Goal: Task Accomplishment & Management: Use online tool/utility

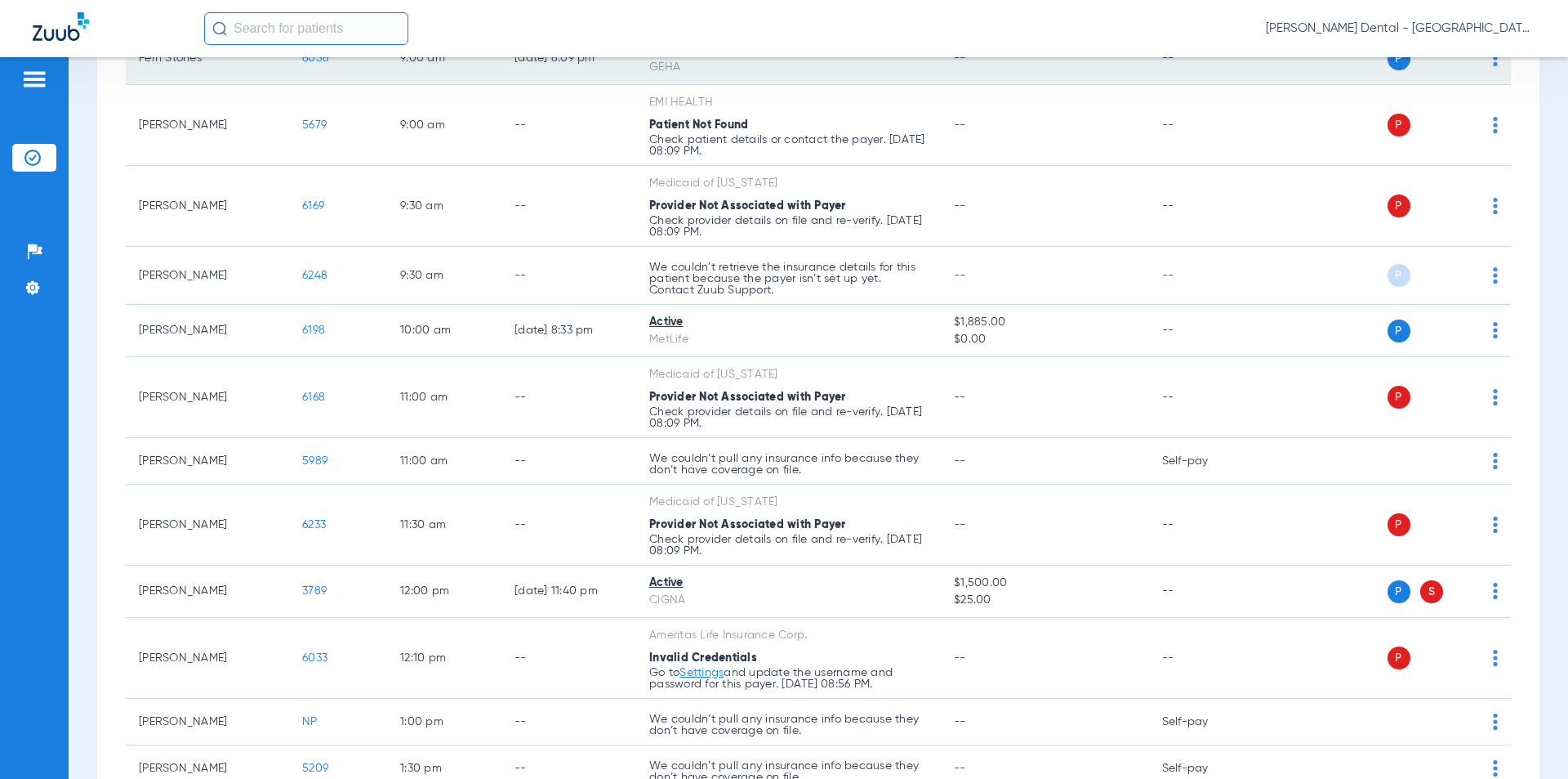
scroll to position [245, 0]
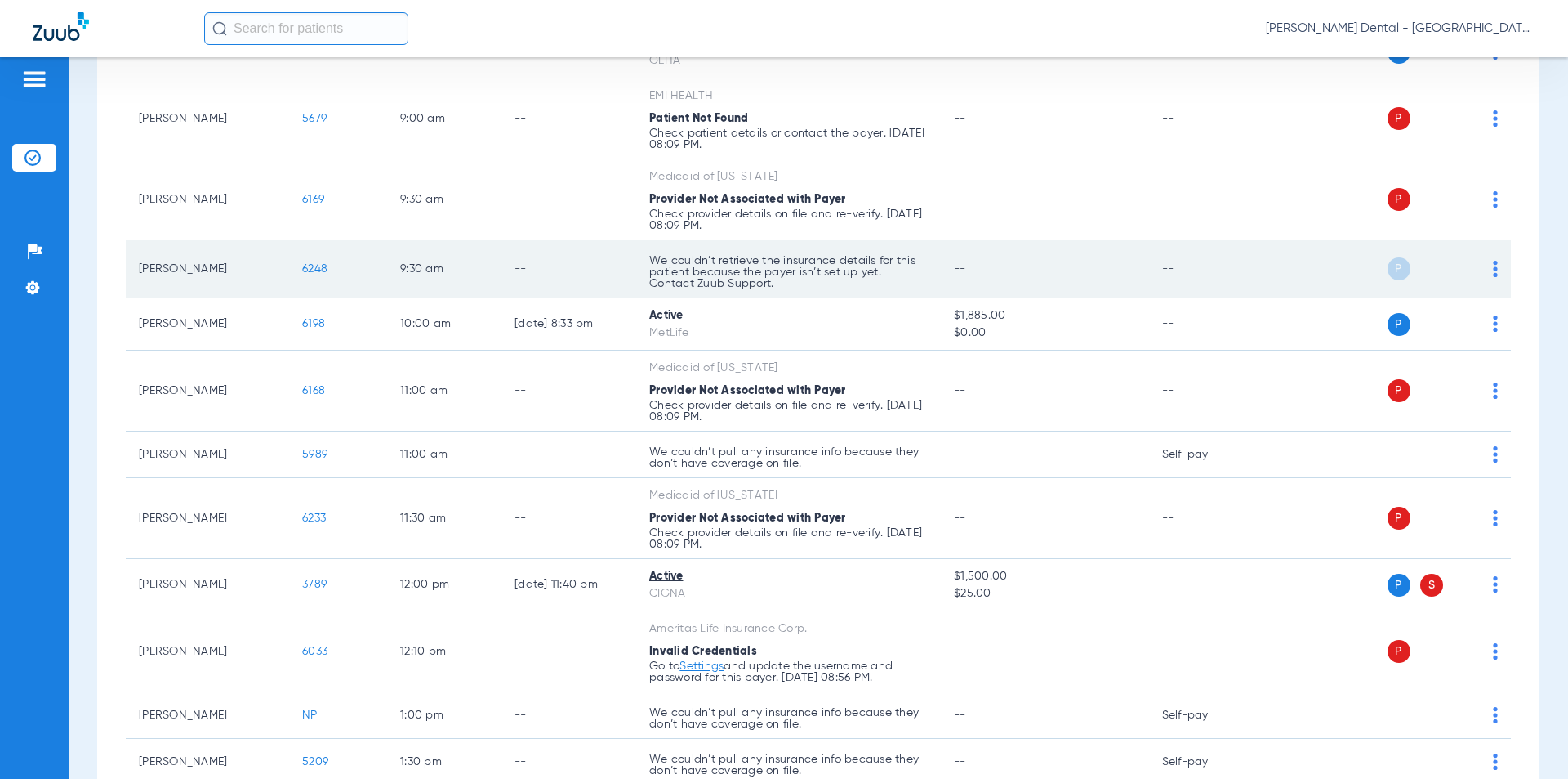
click at [310, 272] on span "6248" at bounding box center [315, 268] width 25 height 12
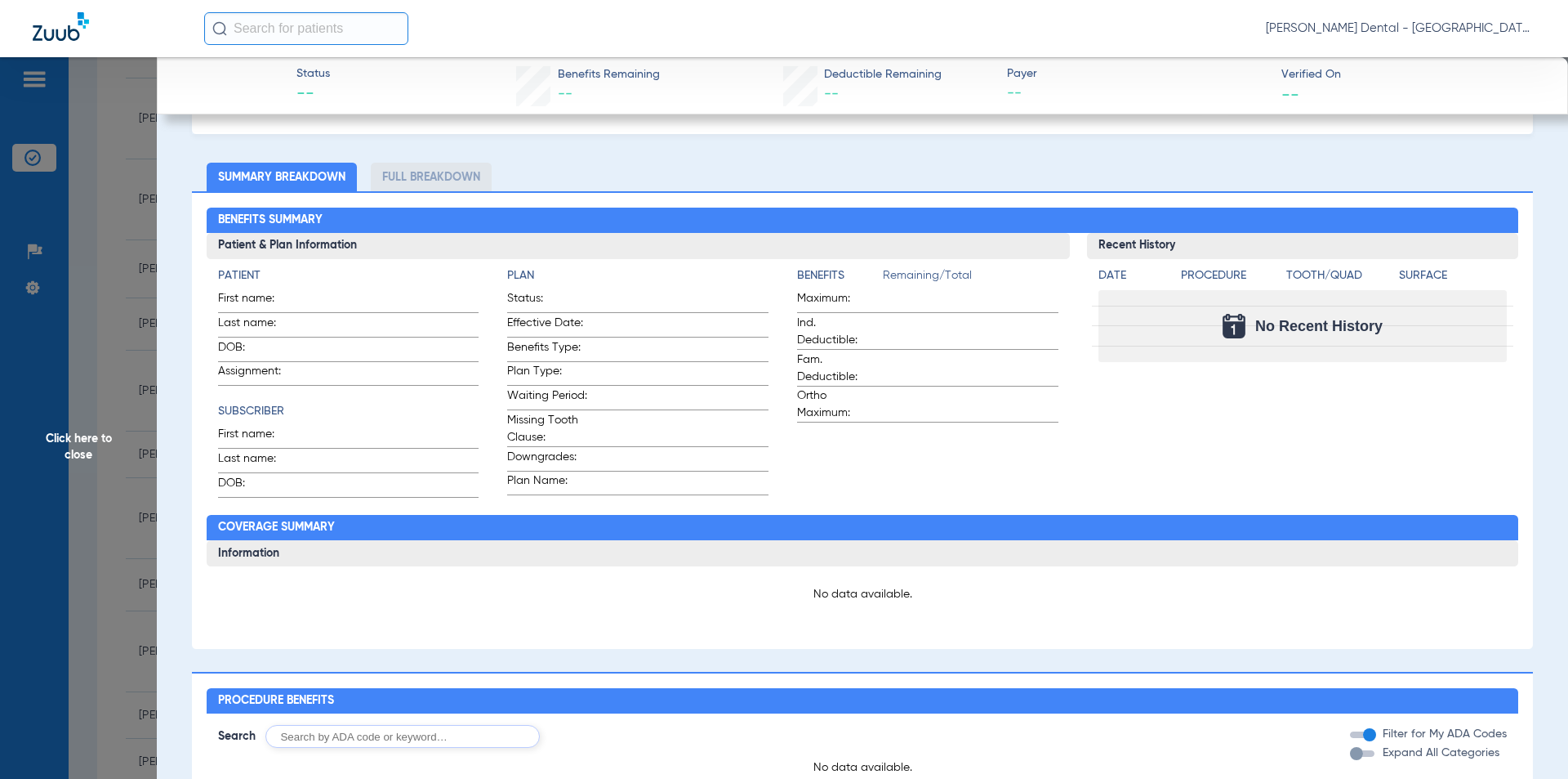
scroll to position [0, 0]
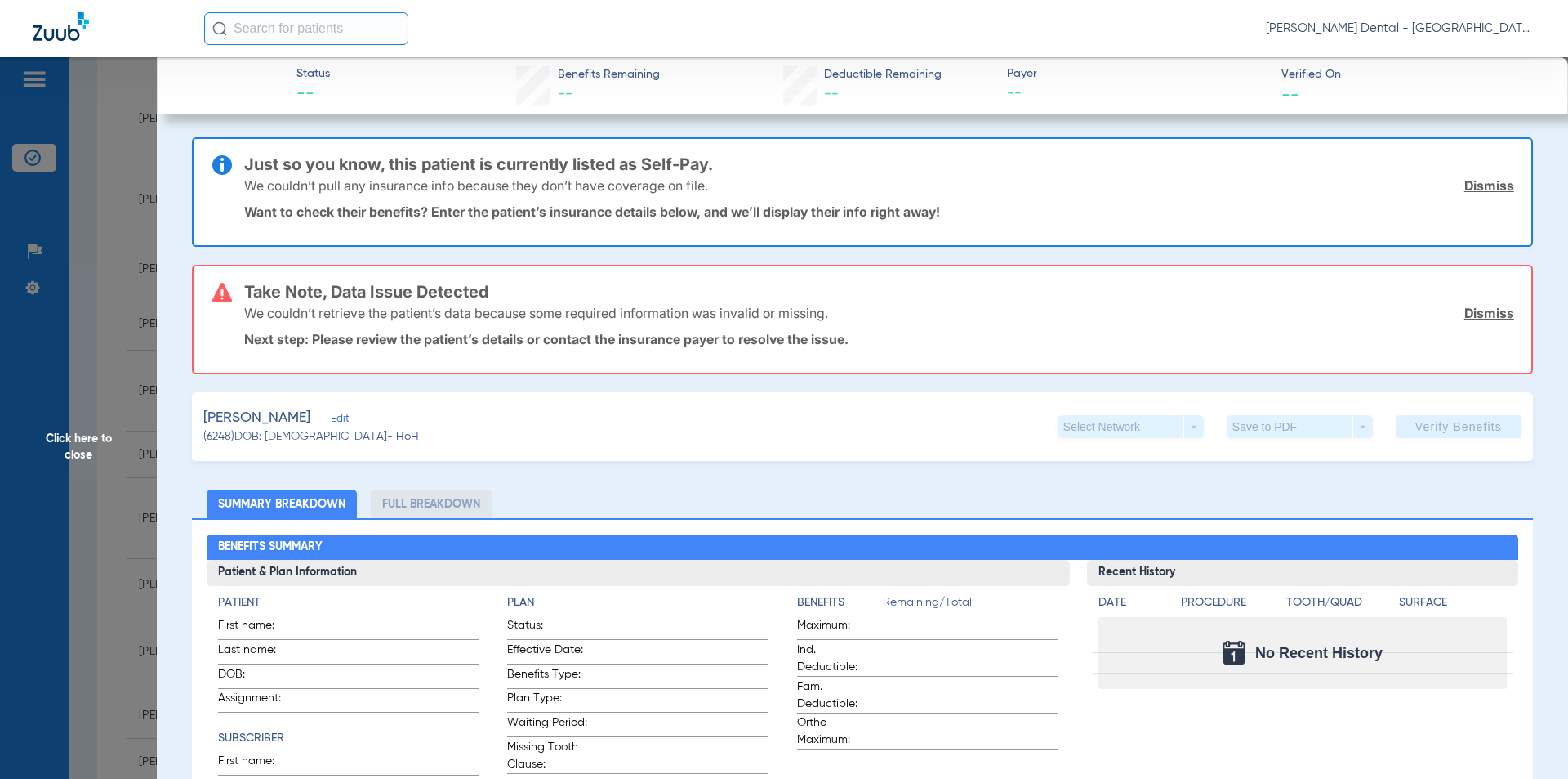
click at [137, 398] on span "Click here to close" at bounding box center [78, 446] width 157 height 779
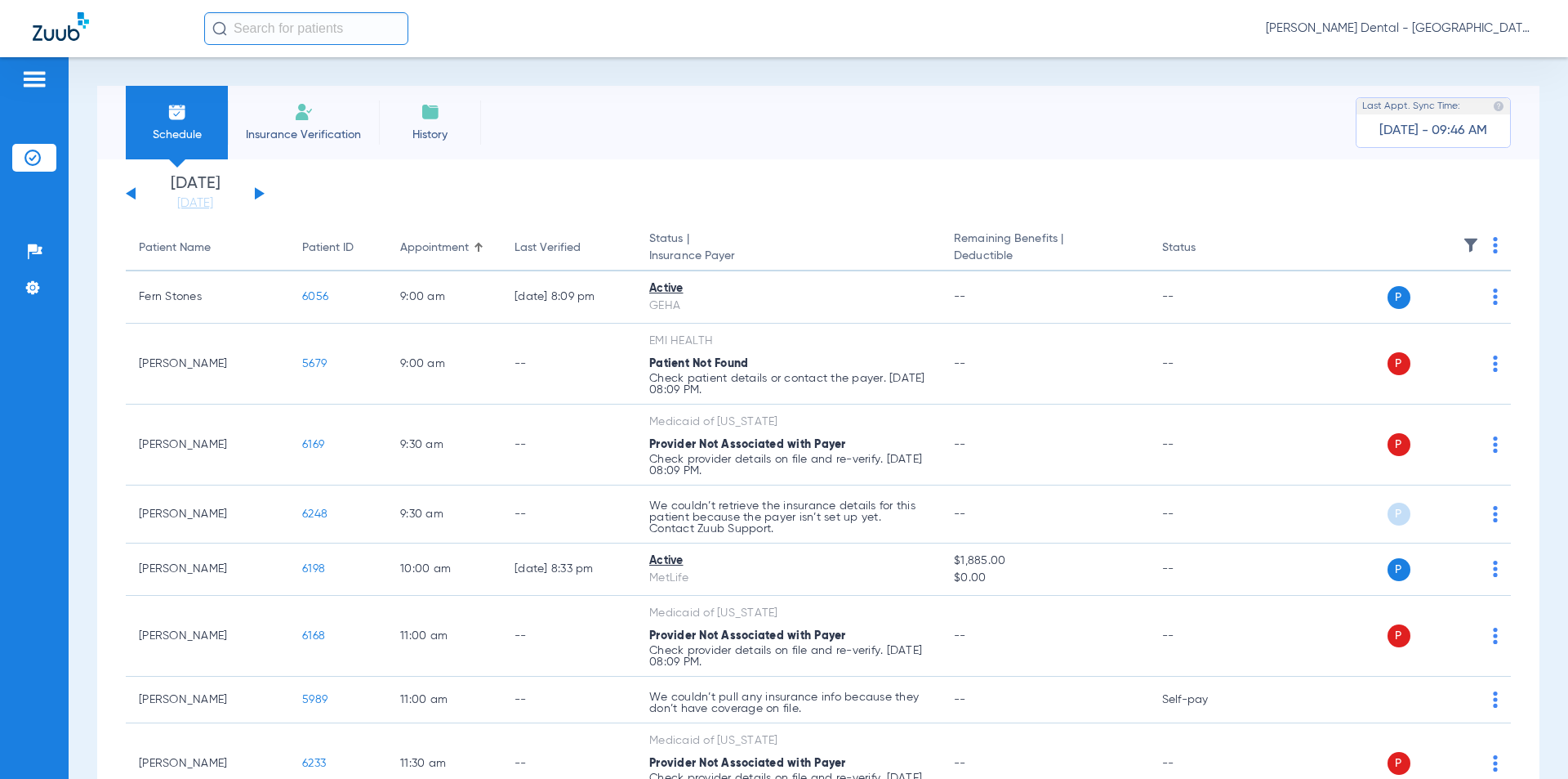
click at [316, 133] on span "Insurance Verification" at bounding box center [304, 135] width 127 height 16
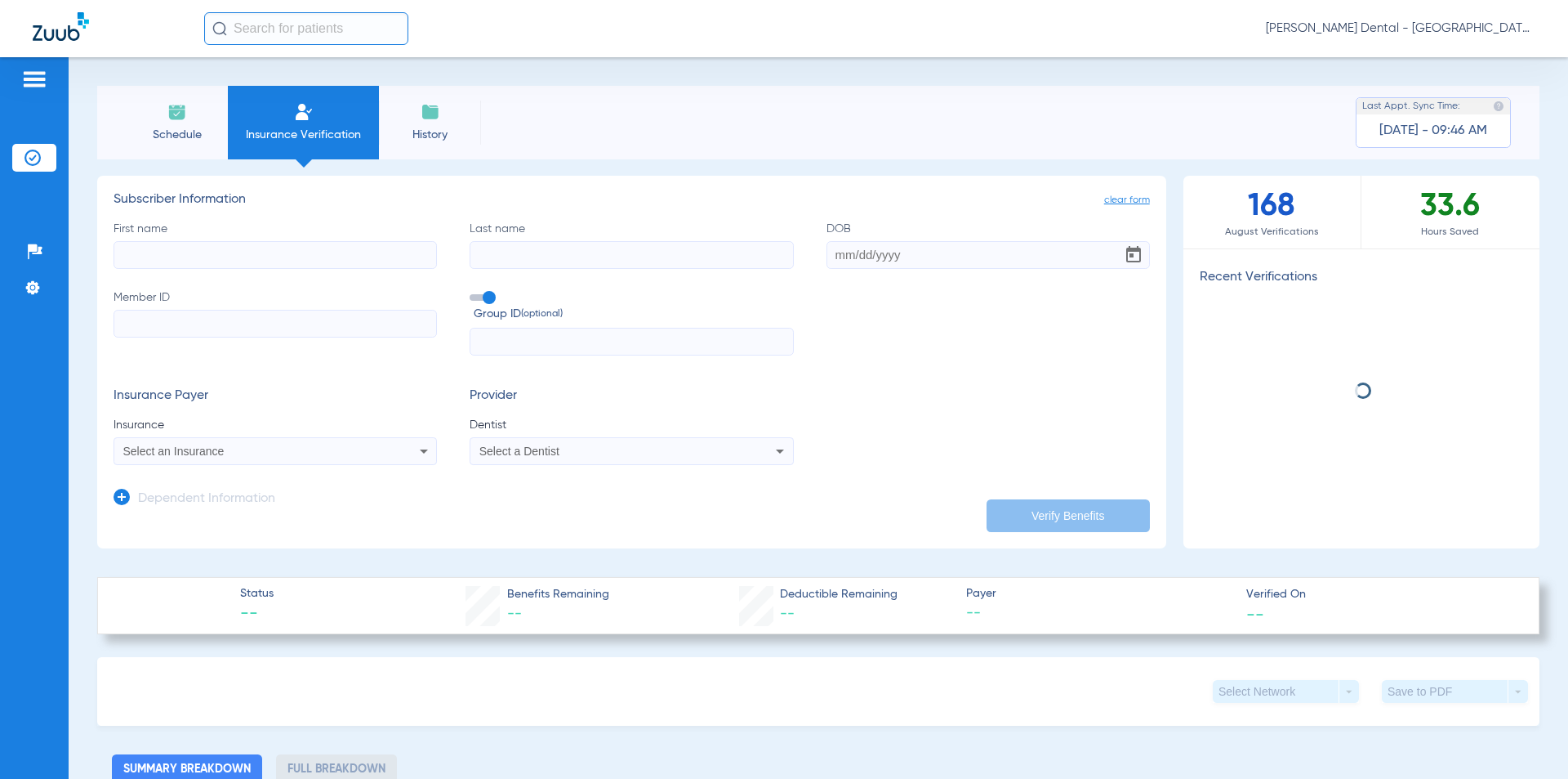
click at [341, 265] on input "First name" at bounding box center [275, 255] width 324 height 28
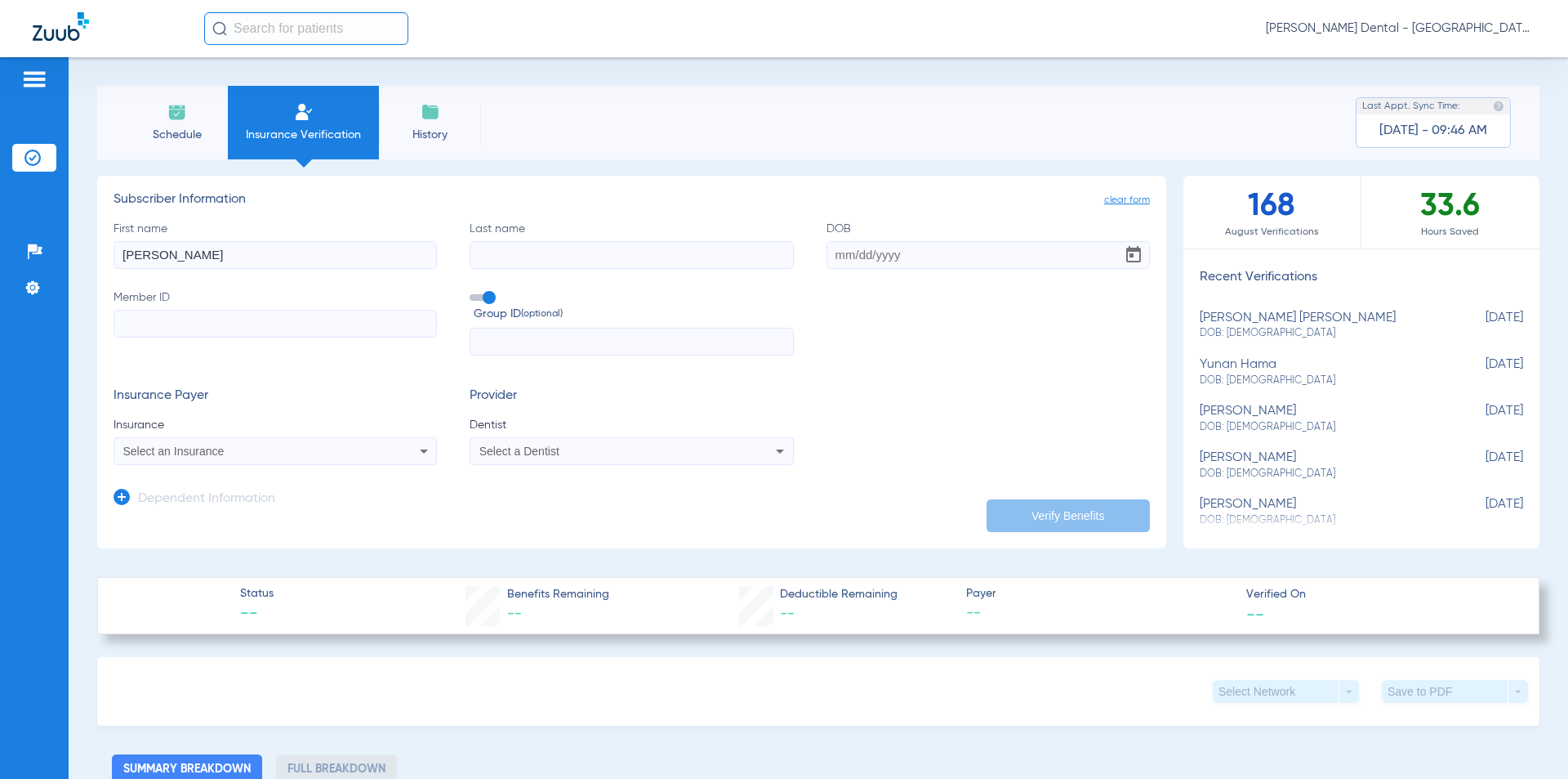
type input "[PERSON_NAME]"
drag, startPoint x: 651, startPoint y: 255, endPoint x: 270, endPoint y: 275, distance: 381.5
click at [270, 275] on div "First name [PERSON_NAME] Last name [PERSON_NAME] DOB Member ID Group ID (option…" at bounding box center [631, 288] width 1036 height 136
type input "[PERSON_NAME]"
click at [194, 330] on input "Member ID" at bounding box center [275, 323] width 324 height 28
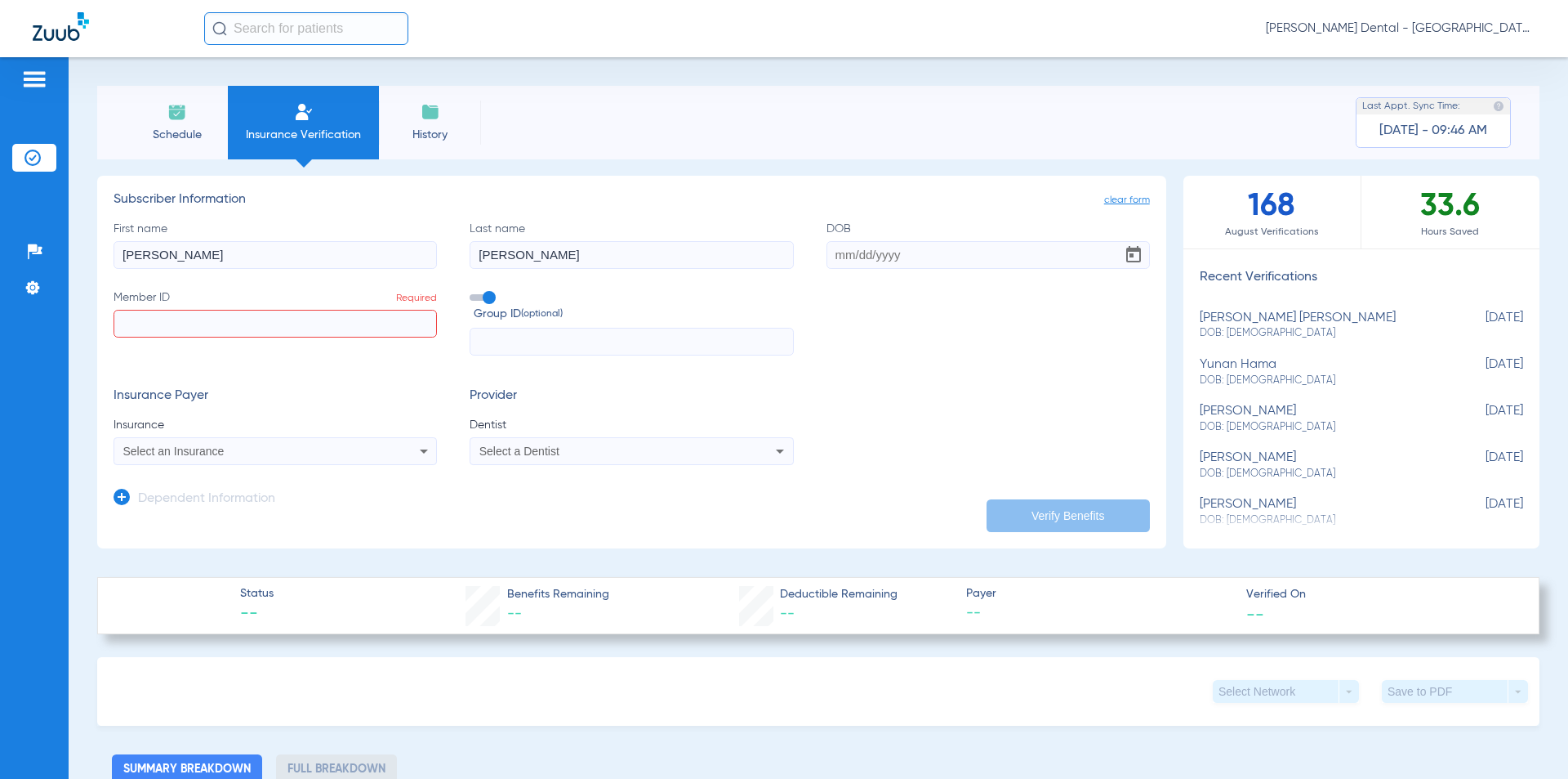
click at [284, 329] on input "Member ID Required" at bounding box center [275, 323] width 324 height 28
paste input "802852774"
type input "802852774"
click at [853, 253] on input "DOB" at bounding box center [988, 255] width 324 height 28
type input "[DATE]"
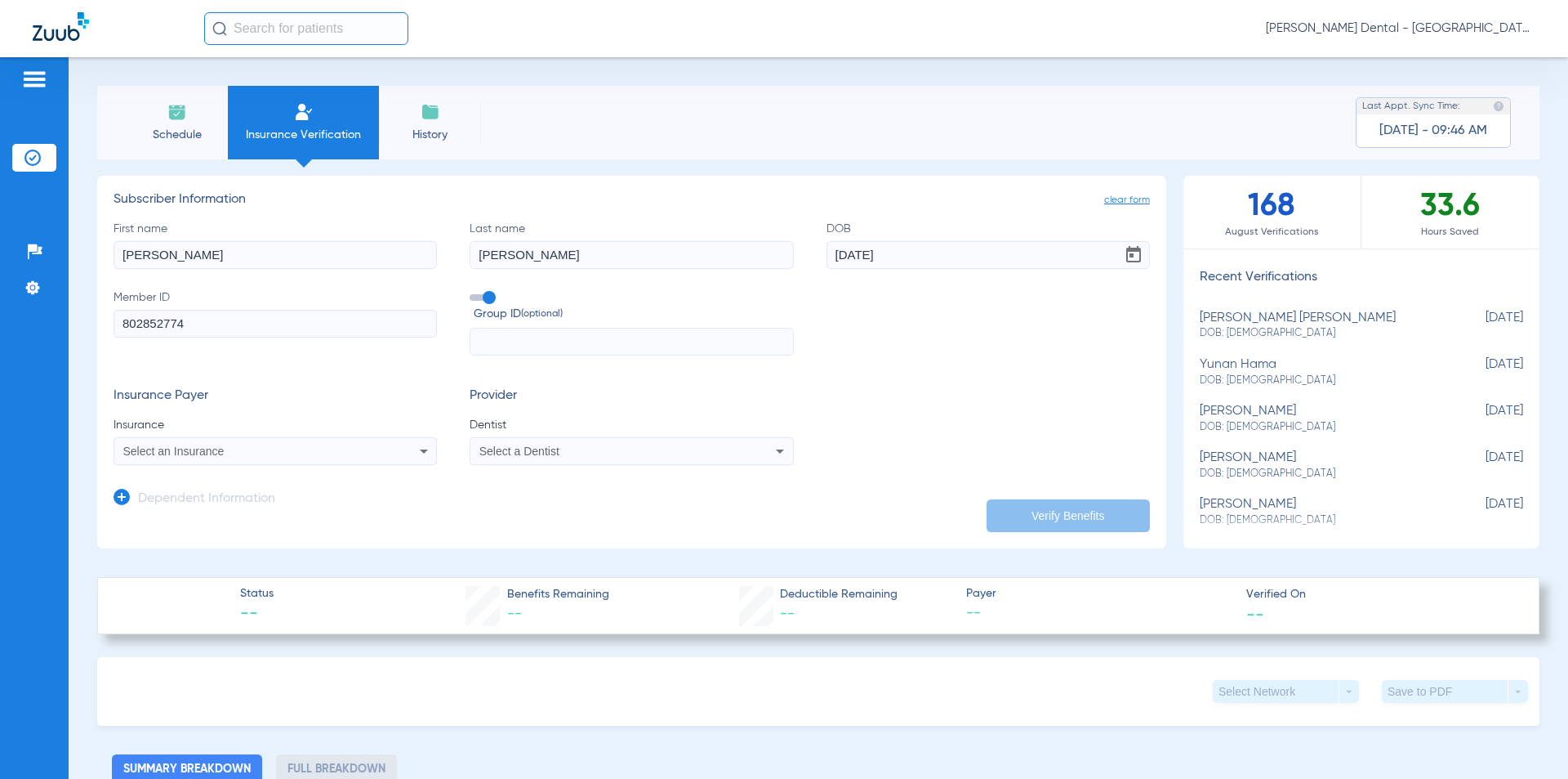
click at [286, 456] on div "Select an Insurance" at bounding box center [245, 451] width 244 height 12
type input "select"
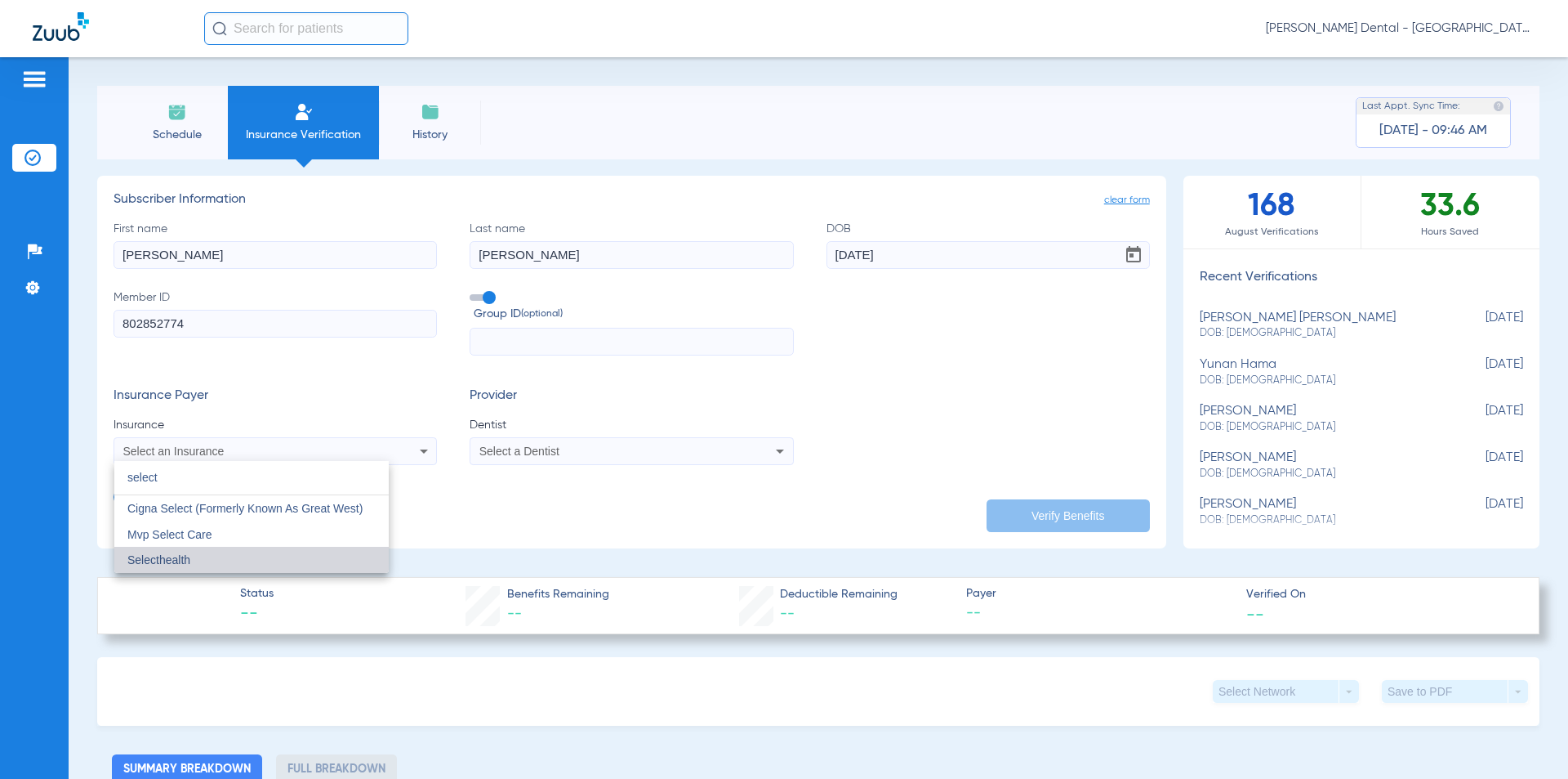
drag, startPoint x: 276, startPoint y: 560, endPoint x: 487, endPoint y: 521, distance: 214.6
click at [278, 558] on mat-option "Selecthealth" at bounding box center [251, 560] width 275 height 26
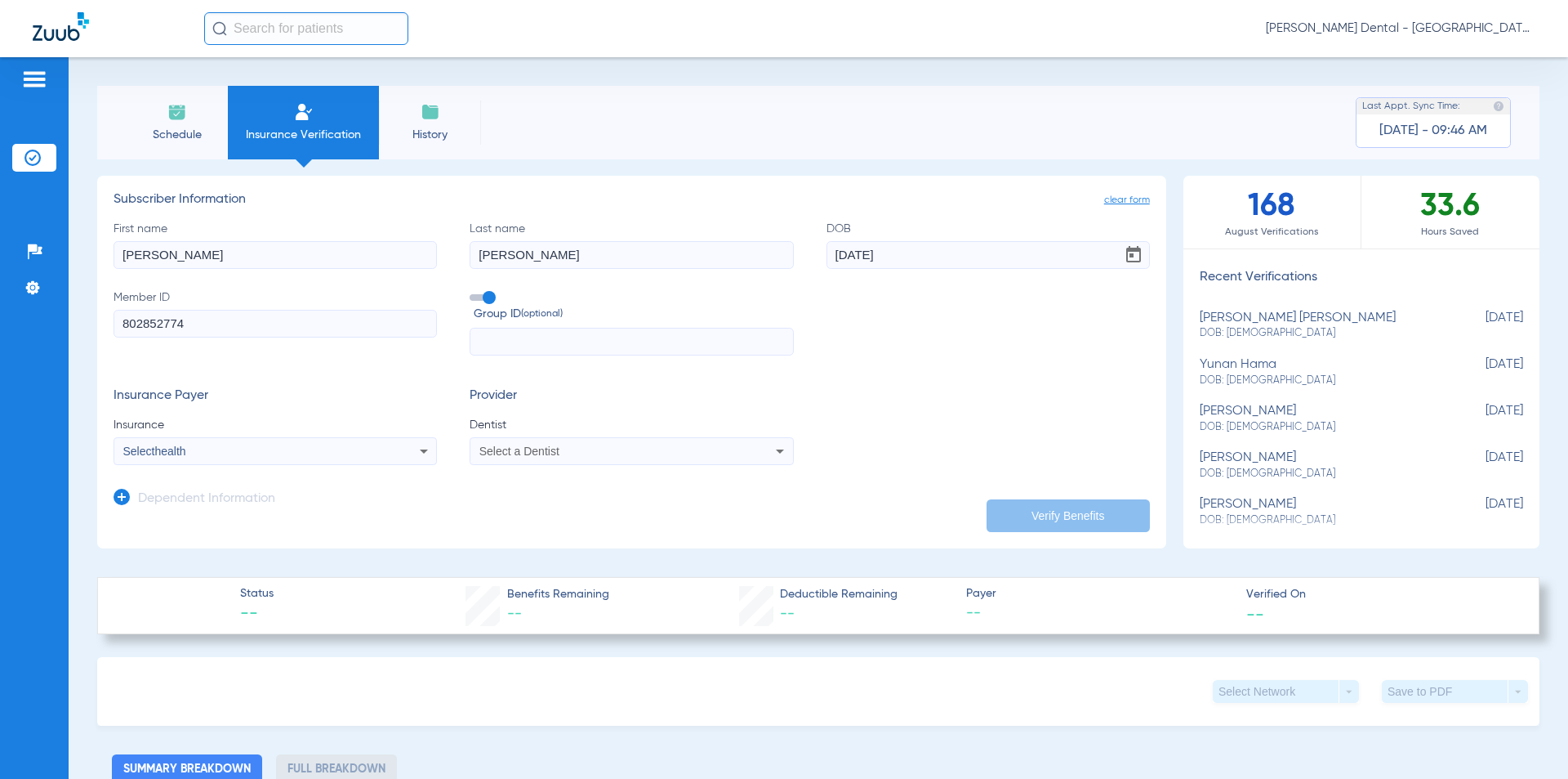
drag, startPoint x: 516, startPoint y: 471, endPoint x: 519, endPoint y: 459, distance: 12.4
click at [516, 471] on app-dependent-form "Dependent Information" at bounding box center [631, 492] width 1036 height 54
click at [519, 452] on span "Select a Dentist" at bounding box center [519, 451] width 80 height 13
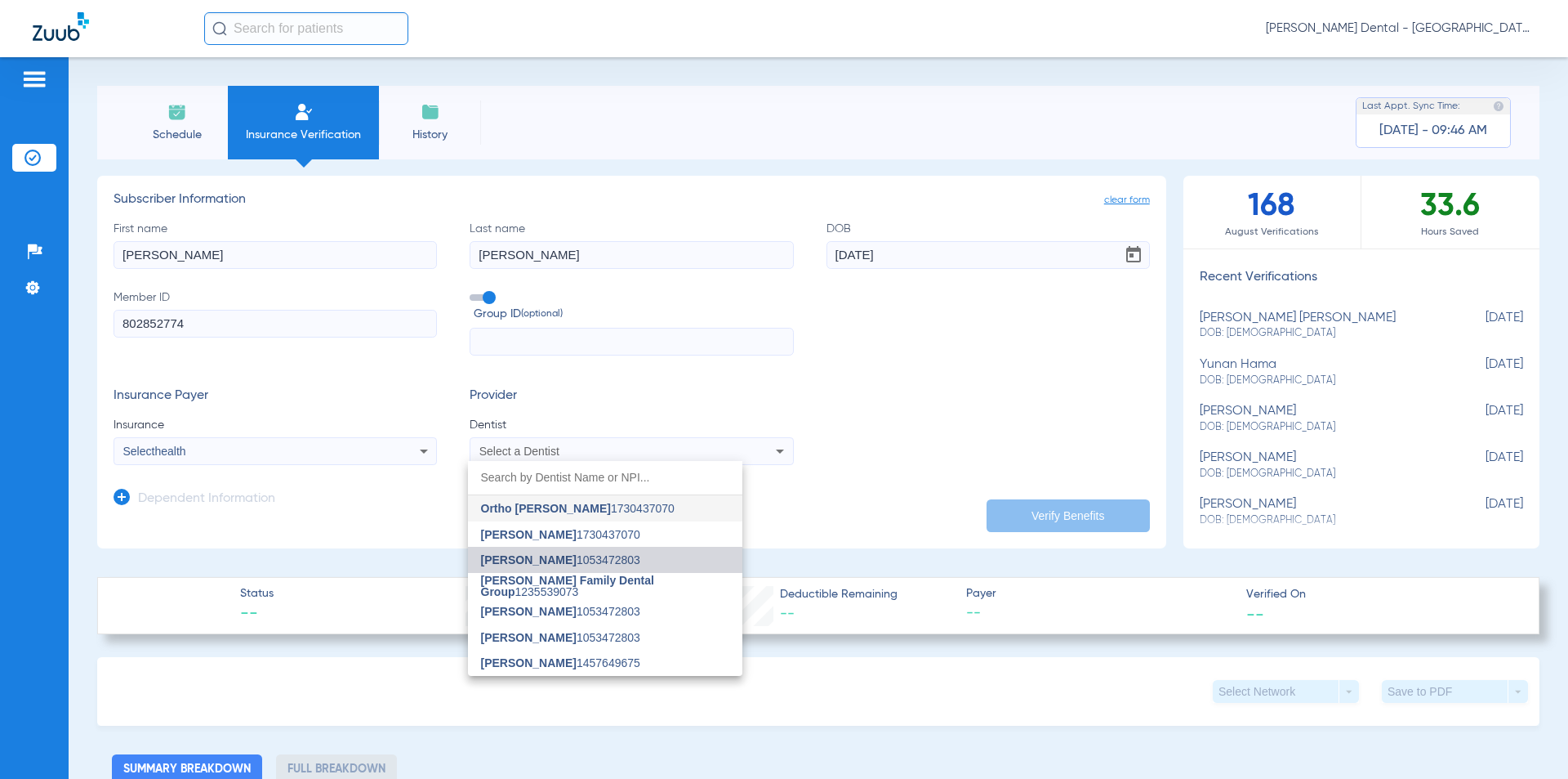
drag, startPoint x: 540, startPoint y: 554, endPoint x: 918, endPoint y: 537, distance: 378.4
click at [540, 555] on span "[PERSON_NAME]" at bounding box center [528, 560] width 95 height 13
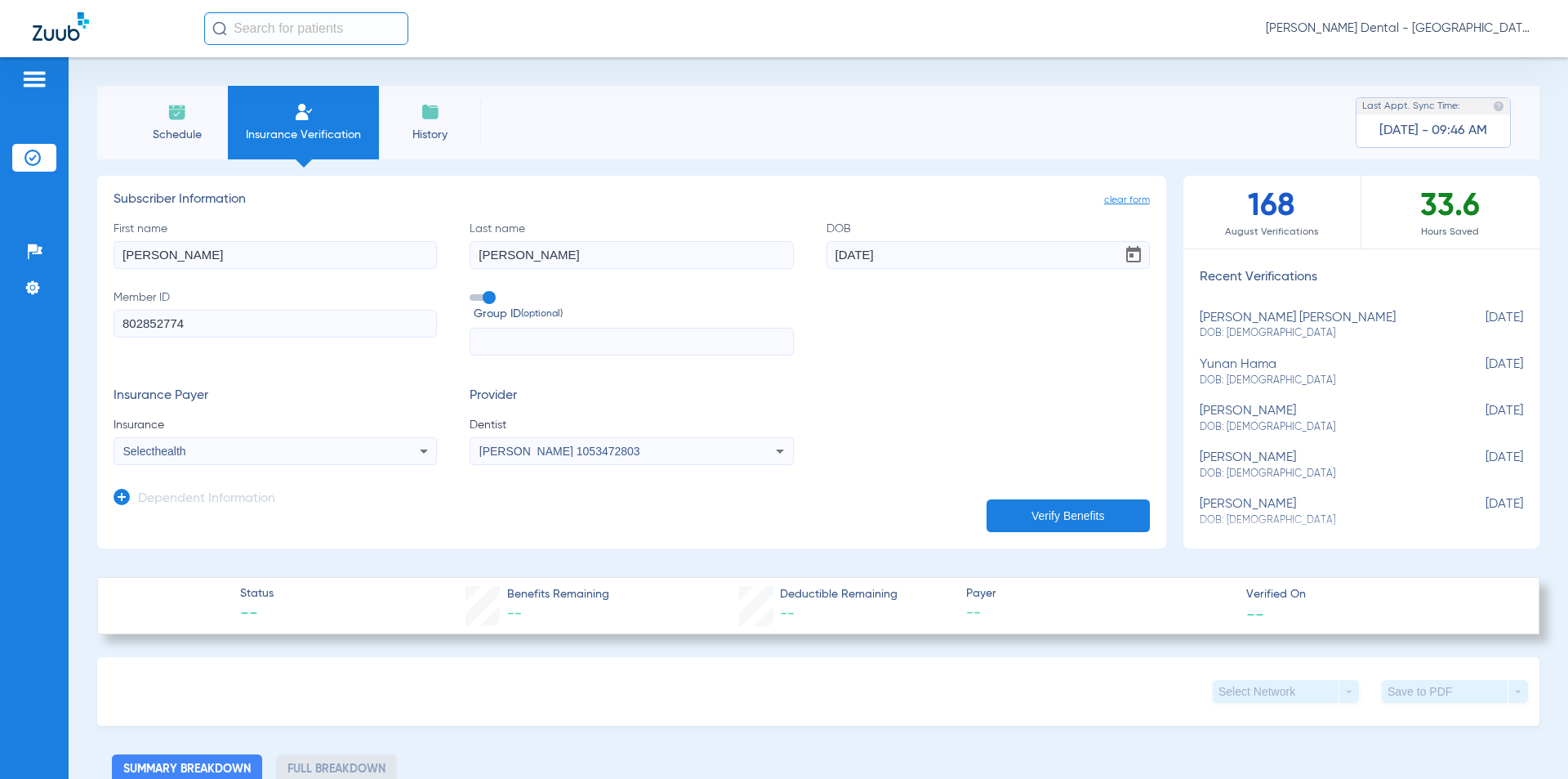
click at [1077, 515] on button "Verify Benefits" at bounding box center [1068, 515] width 163 height 33
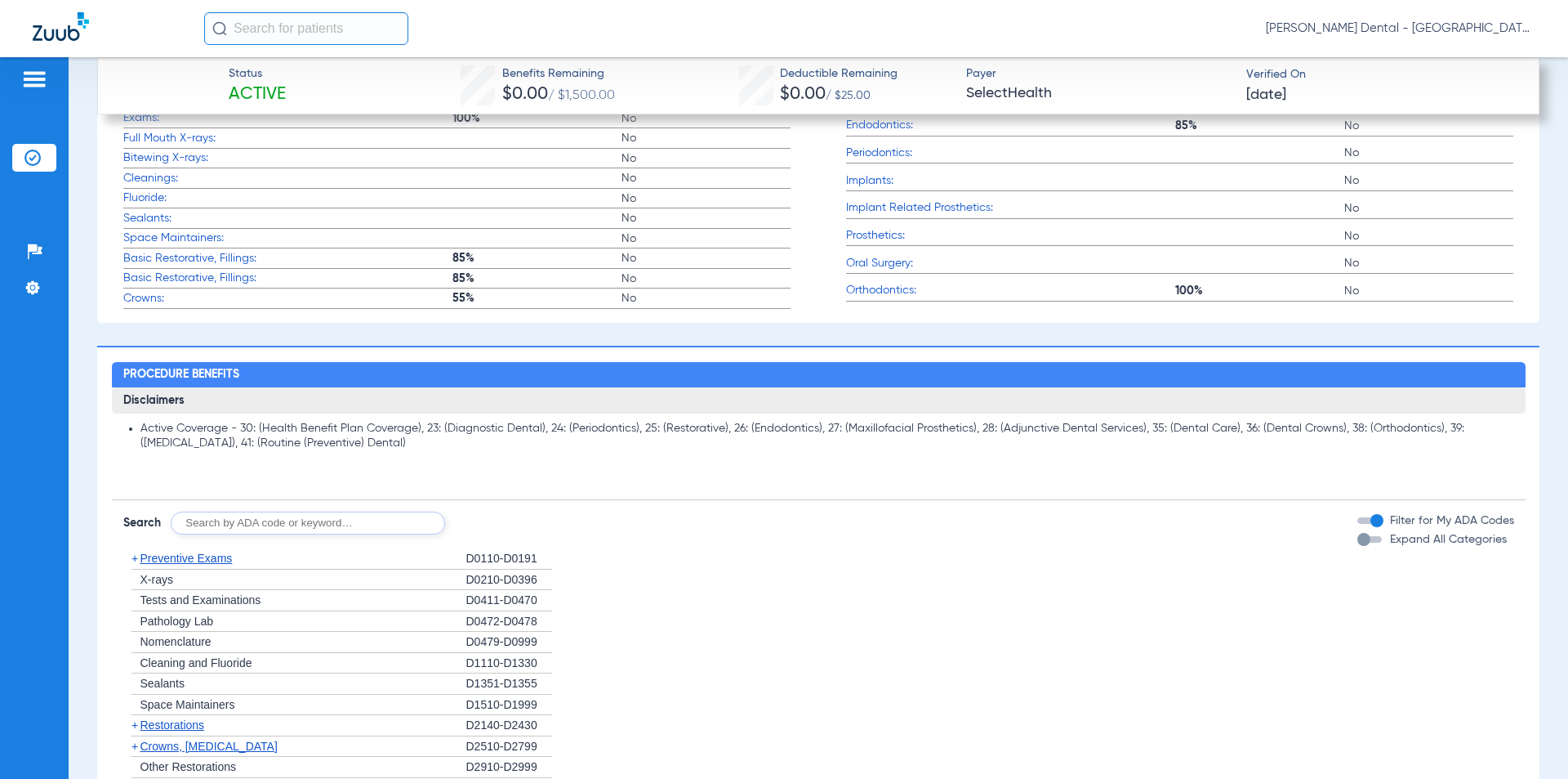
scroll to position [1076, 0]
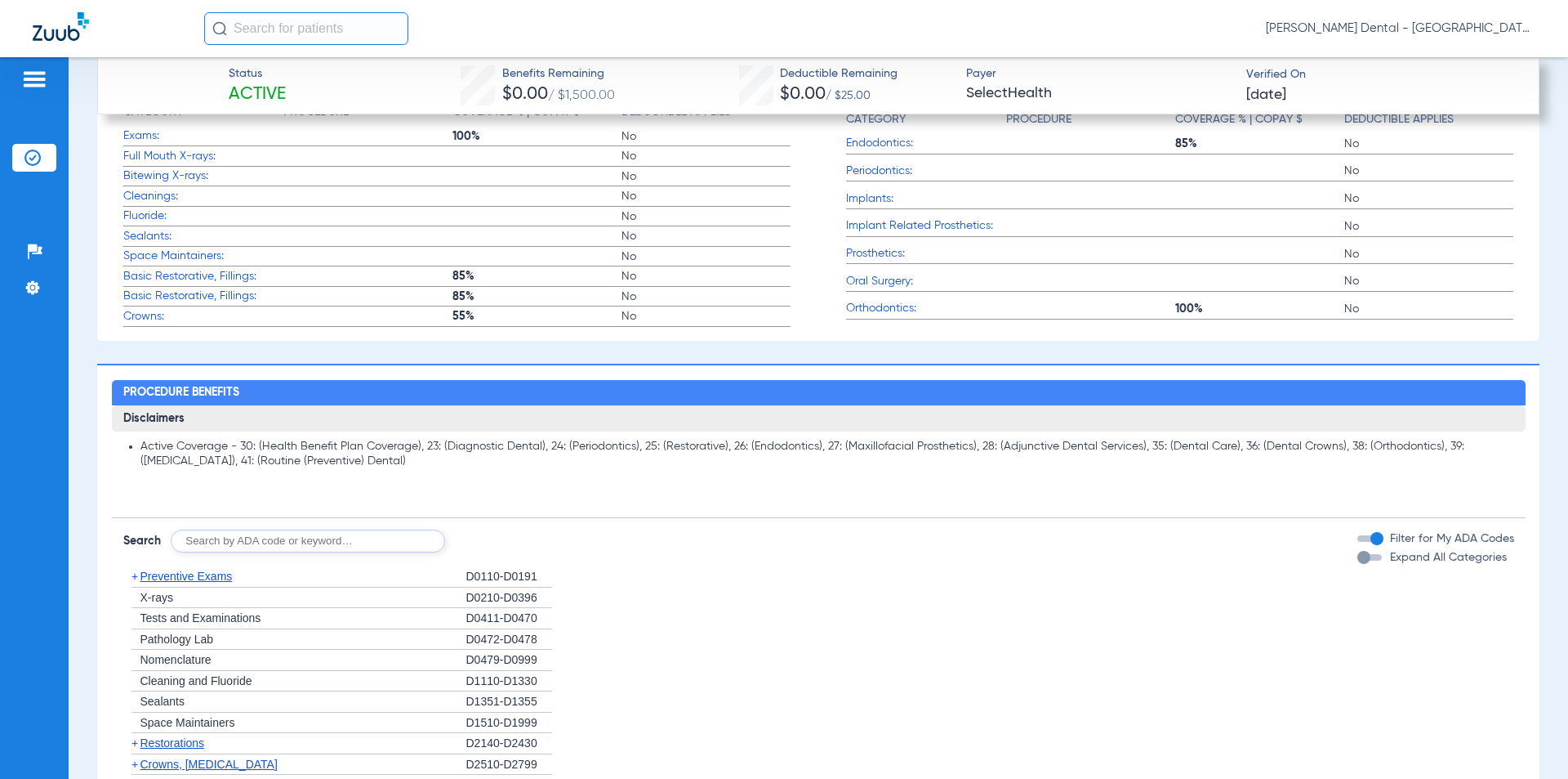
click at [374, 534] on input "text" at bounding box center [307, 540] width 275 height 23
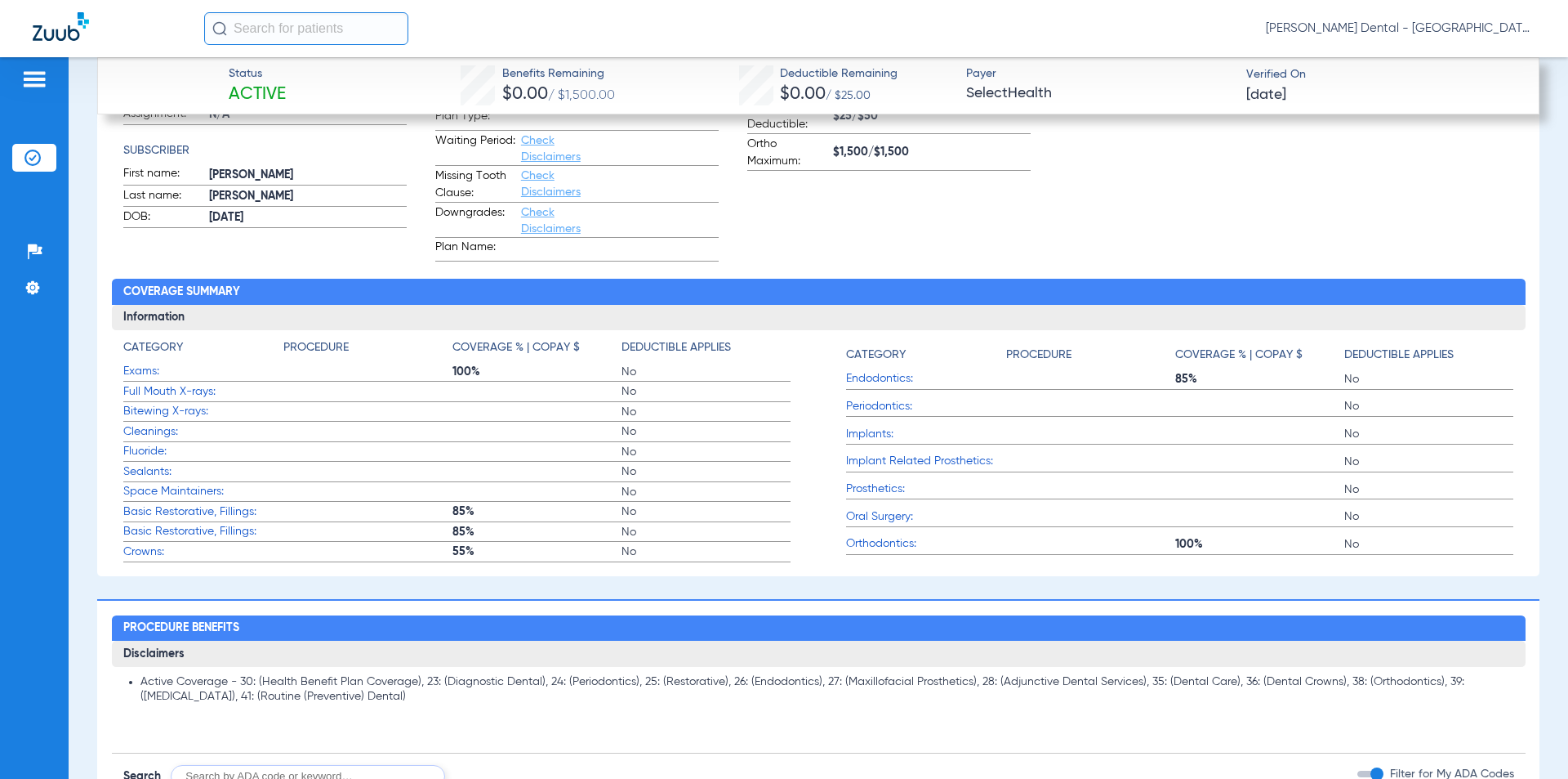
scroll to position [831, 0]
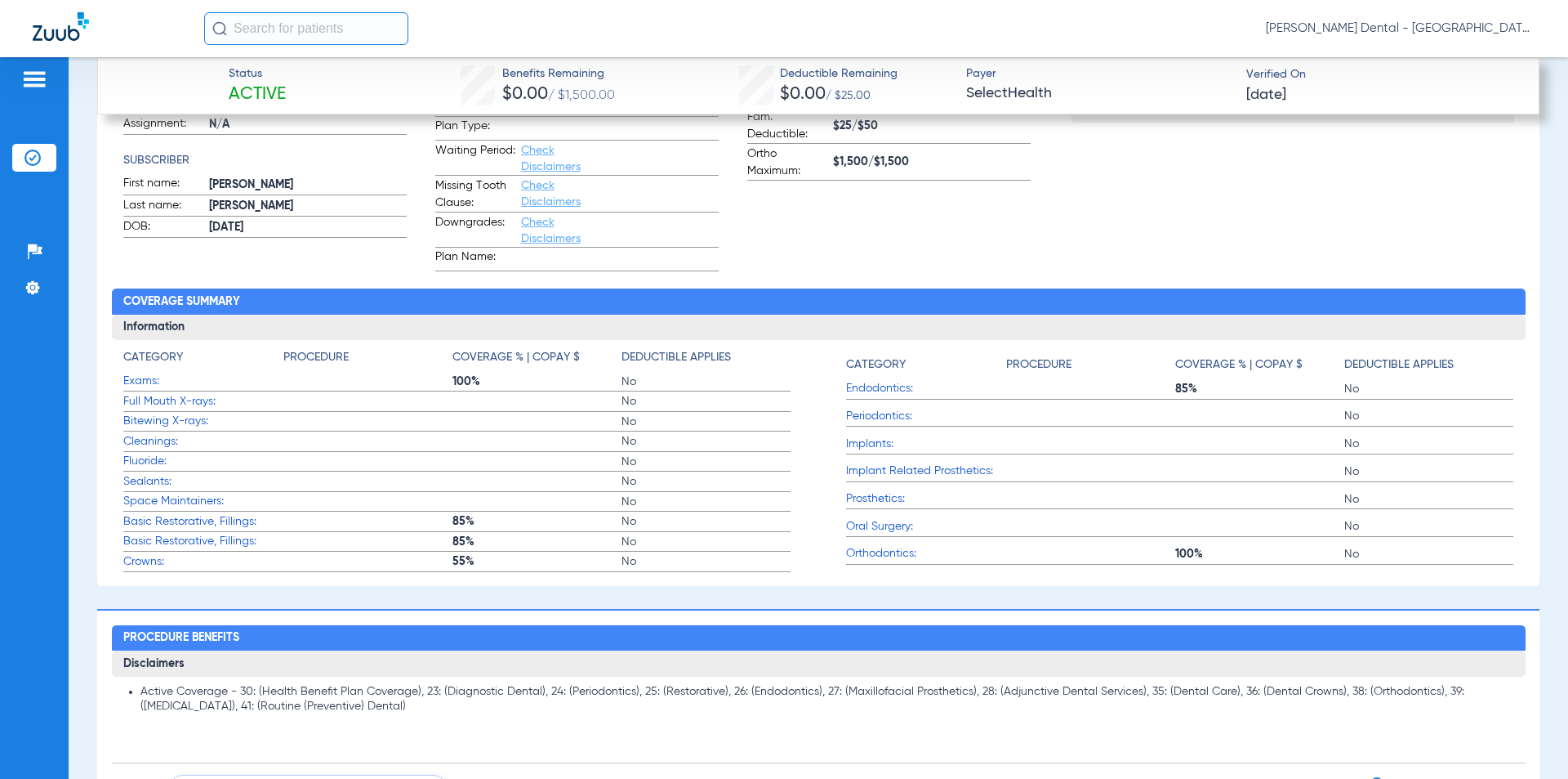
click at [1160, 554] on label "Orthodontics: 100% No" at bounding box center [1179, 554] width 667 height 21
drag, startPoint x: 1132, startPoint y: 433, endPoint x: 1391, endPoint y: 523, distance: 274.2
click at [1391, 523] on app-coverage-list "Category Procedure Coverage % | Copay $ Deductible Applies Endodontics: 85% No …" at bounding box center [1179, 461] width 667 height 223
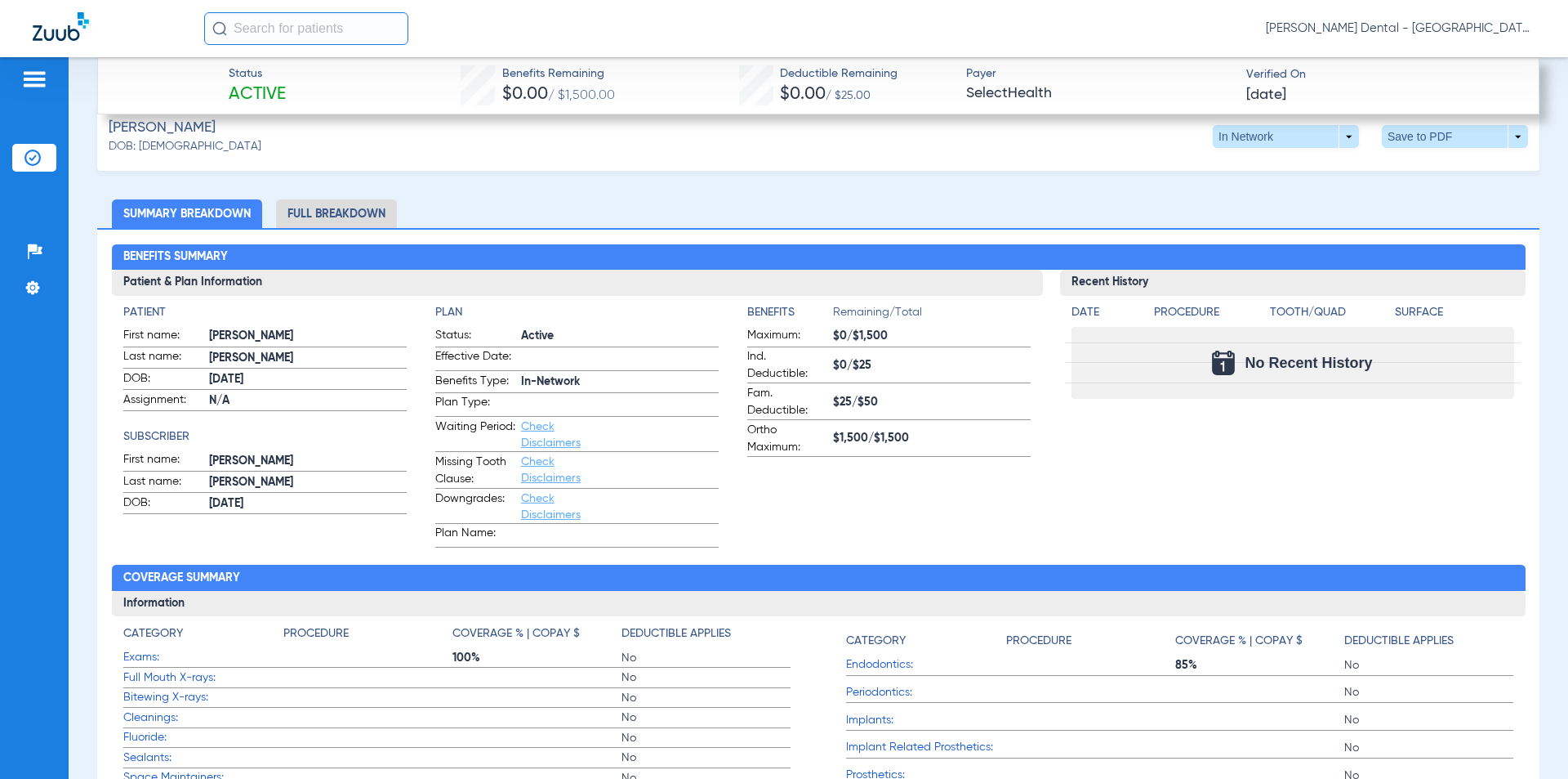
scroll to position [513, 0]
